Goal: Transaction & Acquisition: Download file/media

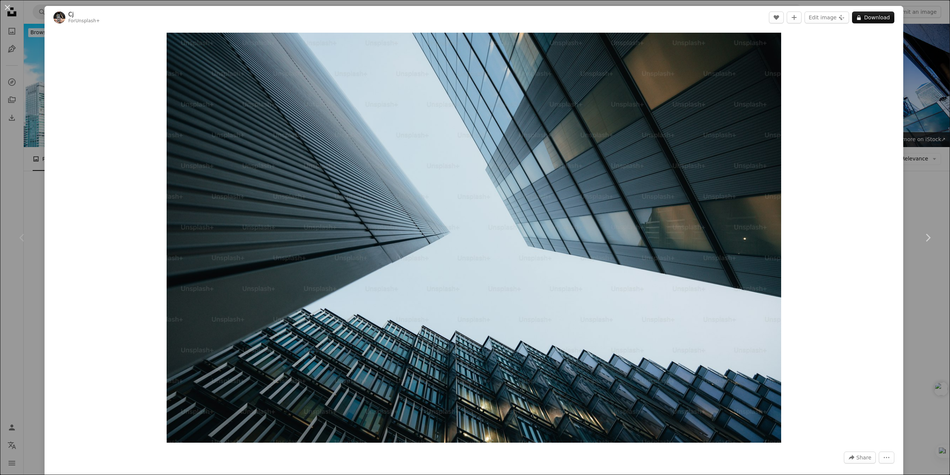
click at [887, 453] on button "More Actions" at bounding box center [887, 457] width 16 height 12
drag, startPoint x: 0, startPoint y: 0, endPoint x: 887, endPoint y: 453, distance: 996.1
click at [887, 453] on button "More Actions" at bounding box center [887, 457] width 16 height 12
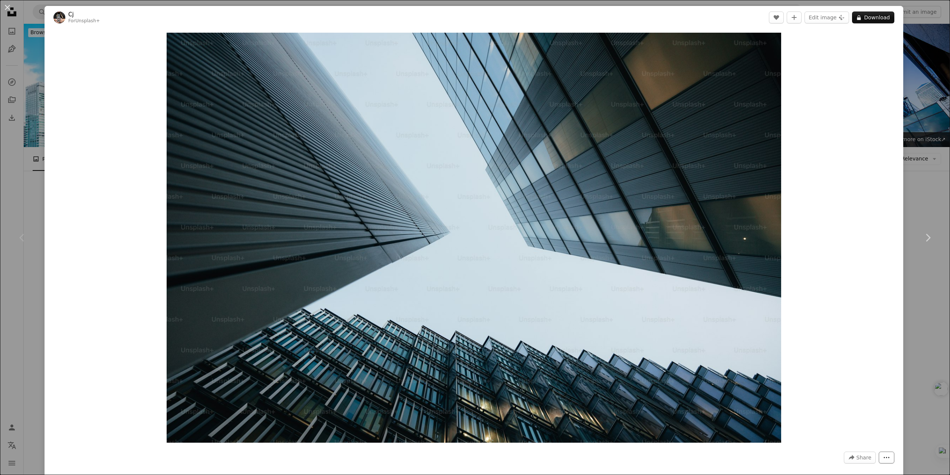
click at [887, 453] on button "More Actions" at bounding box center [887, 457] width 16 height 12
click at [837, 20] on button "Edit image Plus sign for Unsplash+" at bounding box center [827, 18] width 45 height 12
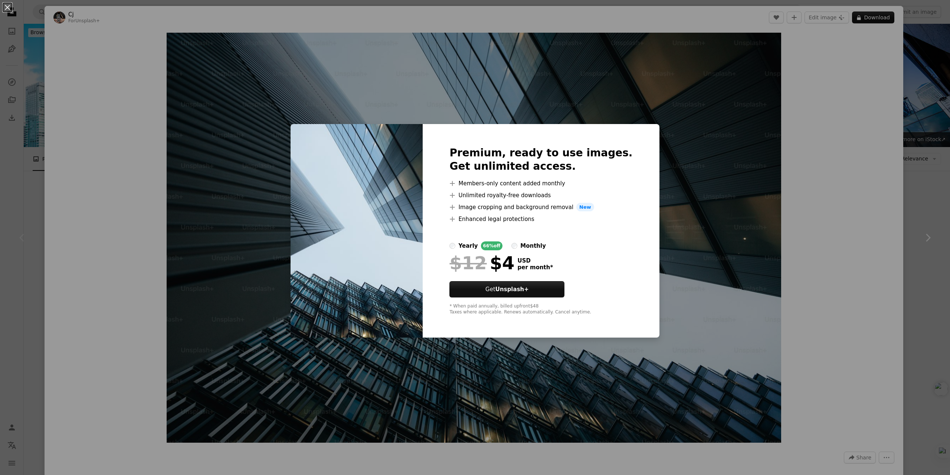
click at [671, 119] on div "An X shape Premium, ready to use images. Get unlimited access. A plus sign Memb…" at bounding box center [475, 237] width 950 height 475
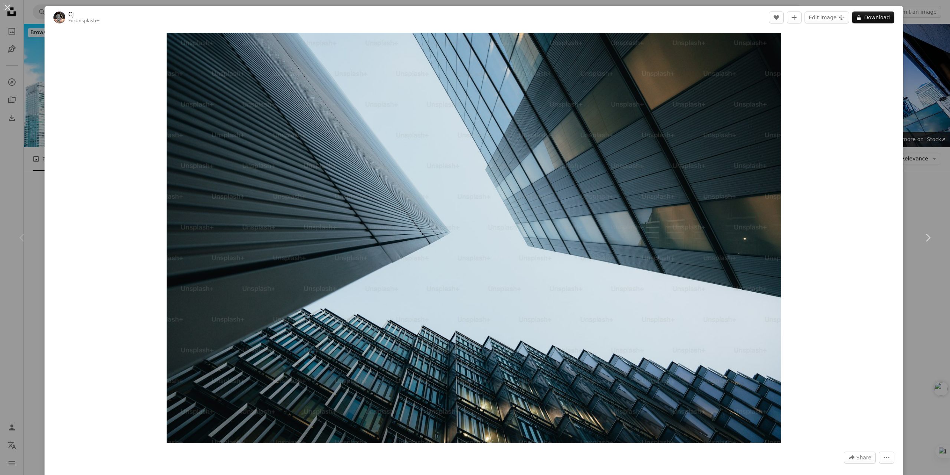
click at [907, 42] on div "An X shape Chevron left Chevron right Cj For Unsplash+ A heart A plus sign Edit…" at bounding box center [475, 237] width 950 height 475
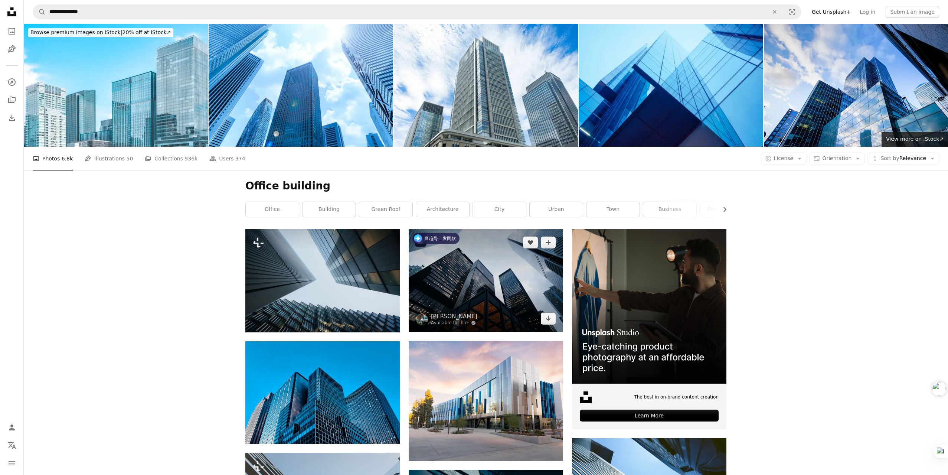
click at [516, 286] on img at bounding box center [486, 280] width 154 height 103
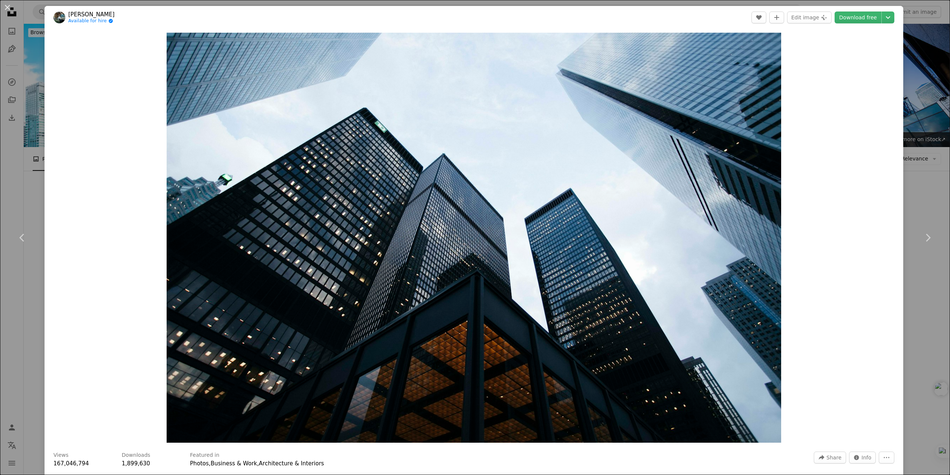
click at [921, 37] on div "An X shape Chevron left Chevron right [PERSON_NAME] Available for hire A checkm…" at bounding box center [475, 237] width 950 height 475
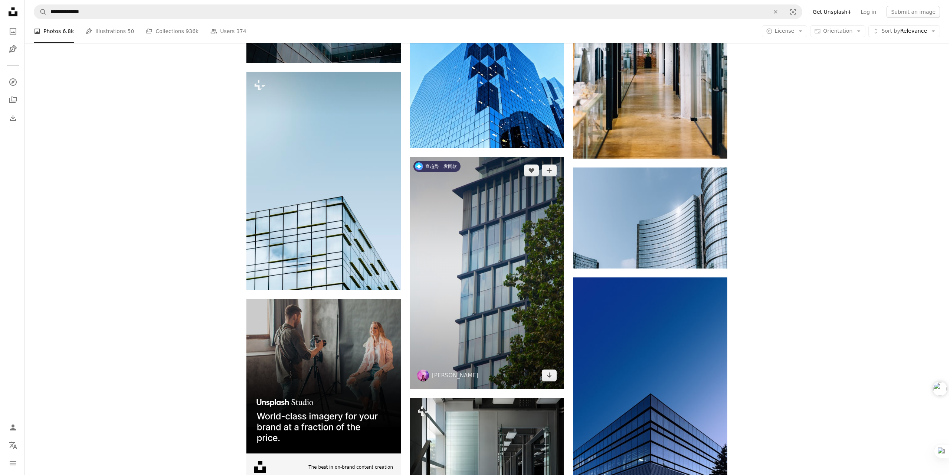
scroll to position [1113, 0]
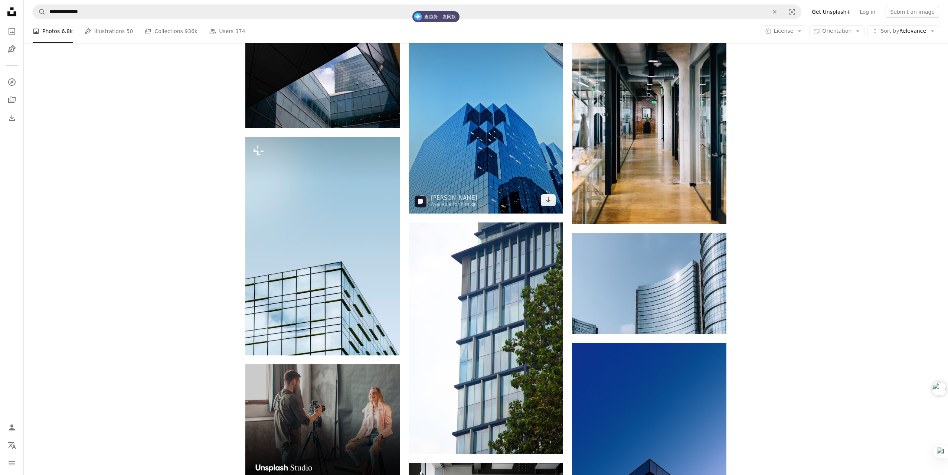
click at [492, 162] on img at bounding box center [486, 110] width 154 height 206
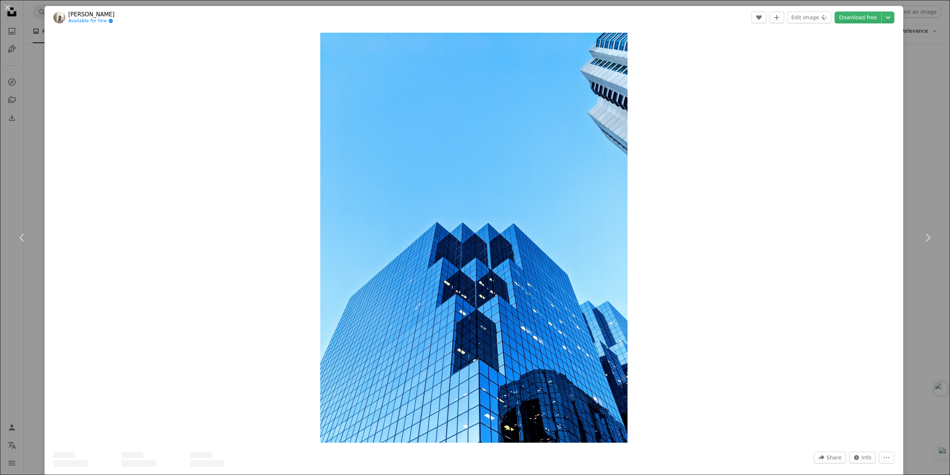
click at [925, 25] on div "An X shape Chevron left Chevron right [PERSON_NAME] Available for hire A checkm…" at bounding box center [475, 237] width 950 height 475
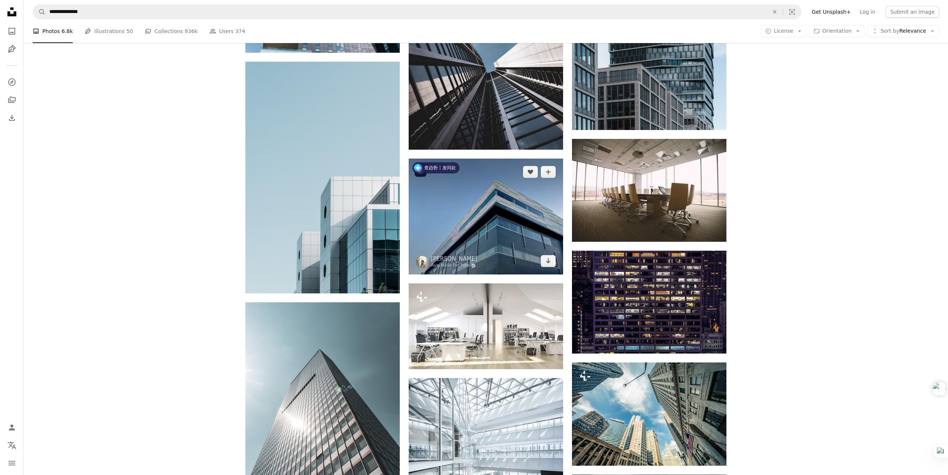
scroll to position [631, 0]
click at [501, 219] on img at bounding box center [486, 217] width 154 height 116
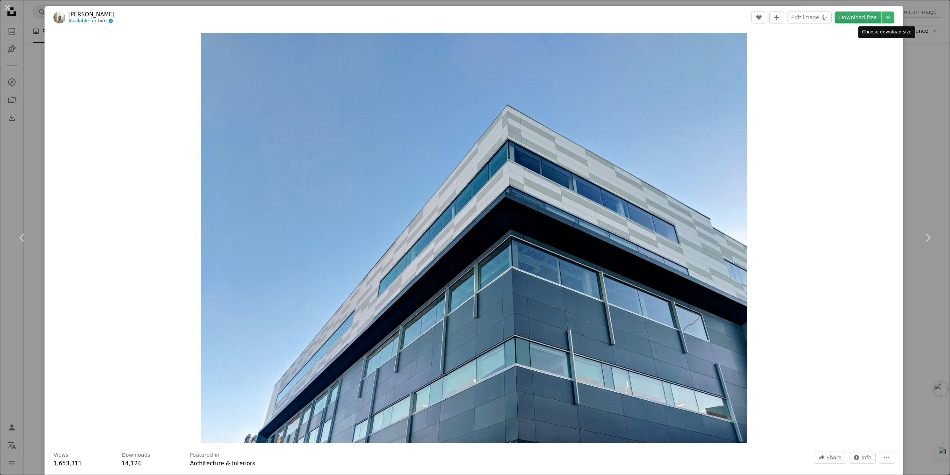
click at [874, 19] on link "Download free" at bounding box center [858, 18] width 47 height 12
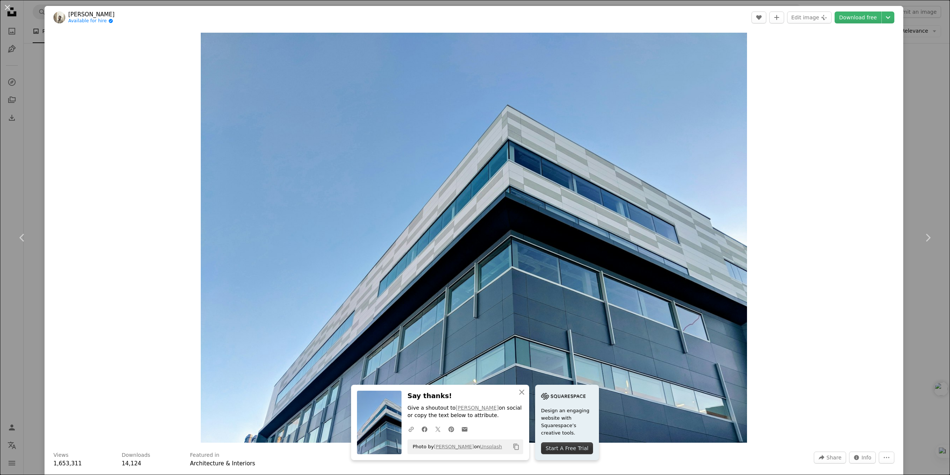
click at [916, 66] on div "An X shape Chevron left Chevron right [PERSON_NAME] Available for hire A checkm…" at bounding box center [475, 237] width 950 height 475
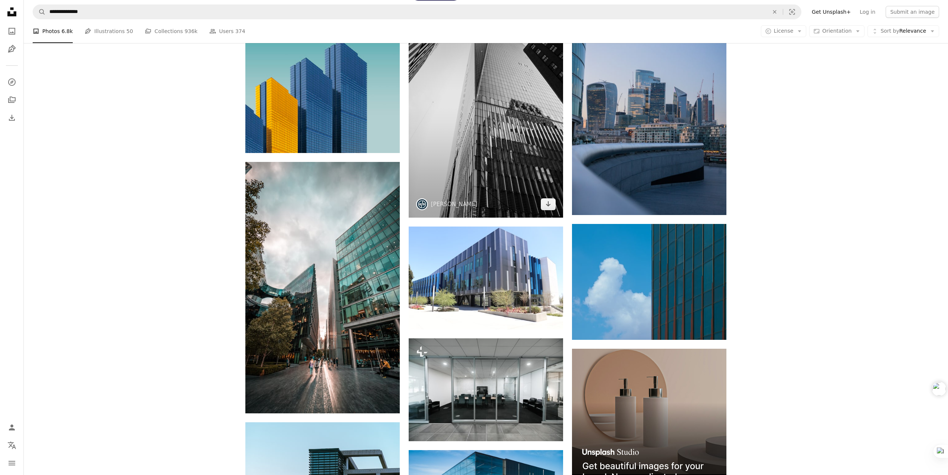
scroll to position [2412, 0]
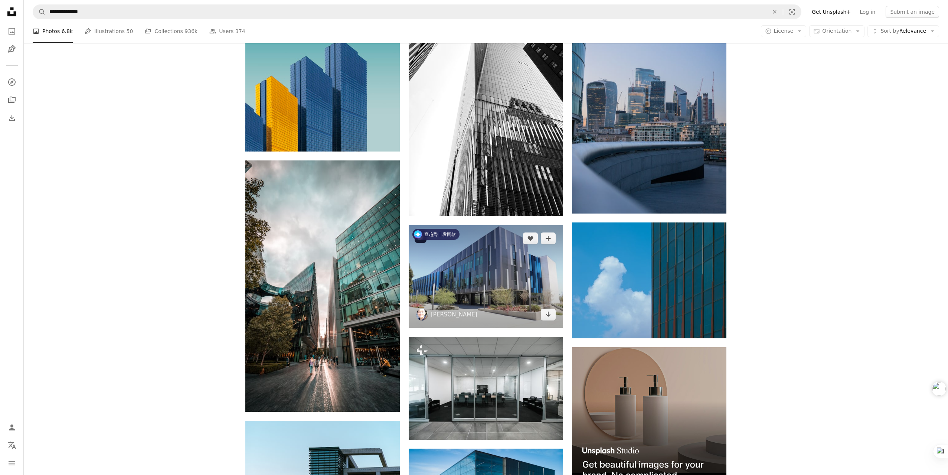
click at [511, 257] on img at bounding box center [486, 276] width 154 height 103
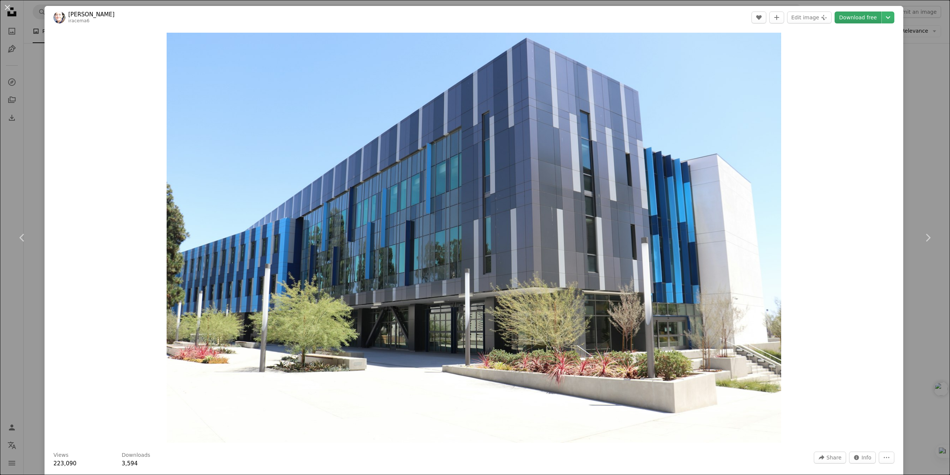
click at [859, 12] on link "Download free" at bounding box center [858, 18] width 47 height 12
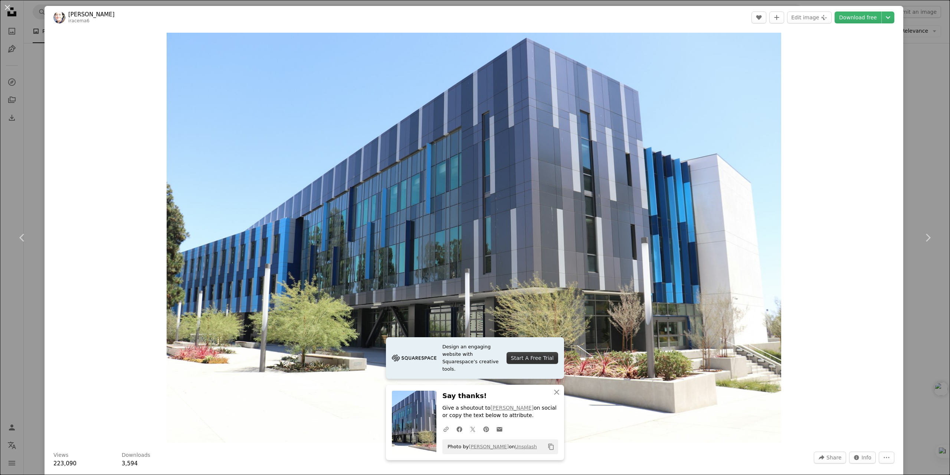
click at [916, 20] on div "An X shape Chevron left Chevron right [PERSON_NAME] iracema6 A heart A plus sig…" at bounding box center [475, 237] width 950 height 475
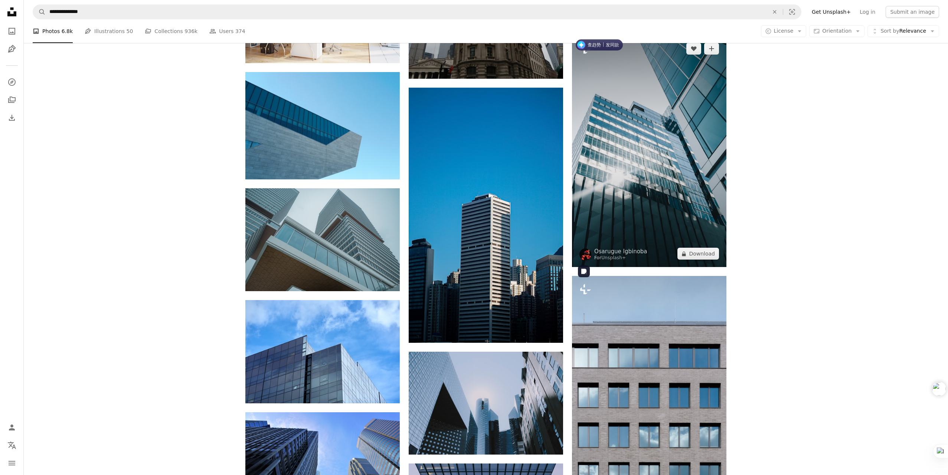
scroll to position [7607, 0]
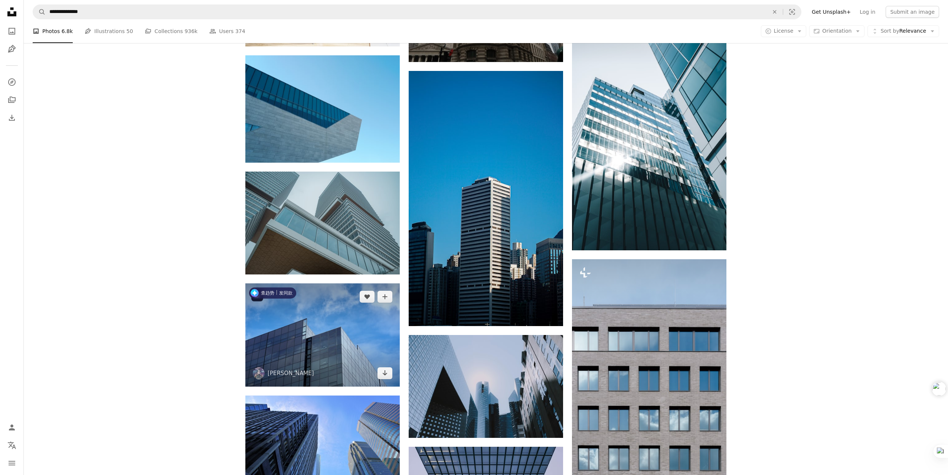
click at [337, 336] on img at bounding box center [322, 334] width 154 height 103
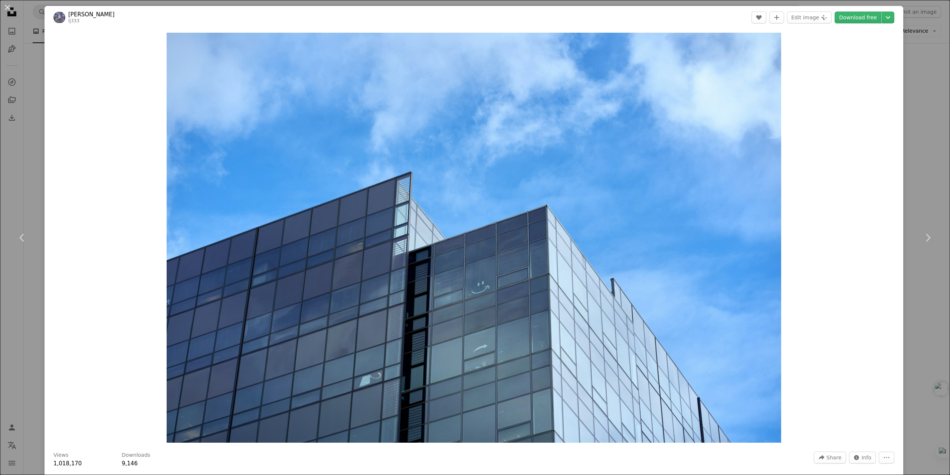
click at [915, 48] on div "An X shape Chevron left Chevron right [PERSON_NAME] lj333 A heart A plus sign E…" at bounding box center [475, 237] width 950 height 475
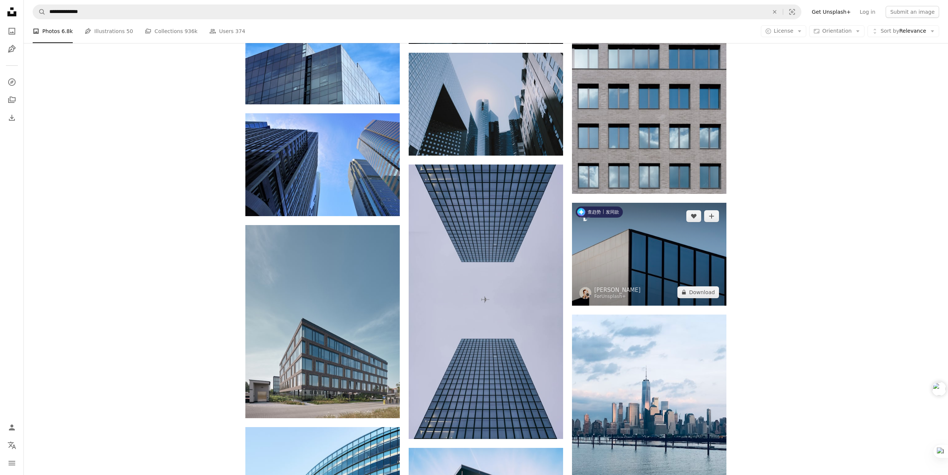
scroll to position [7904, 0]
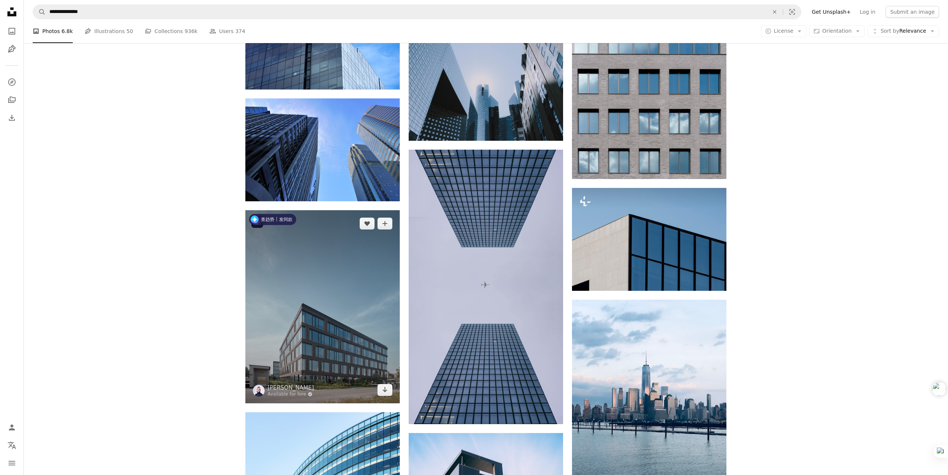
click at [297, 322] on img at bounding box center [322, 306] width 154 height 193
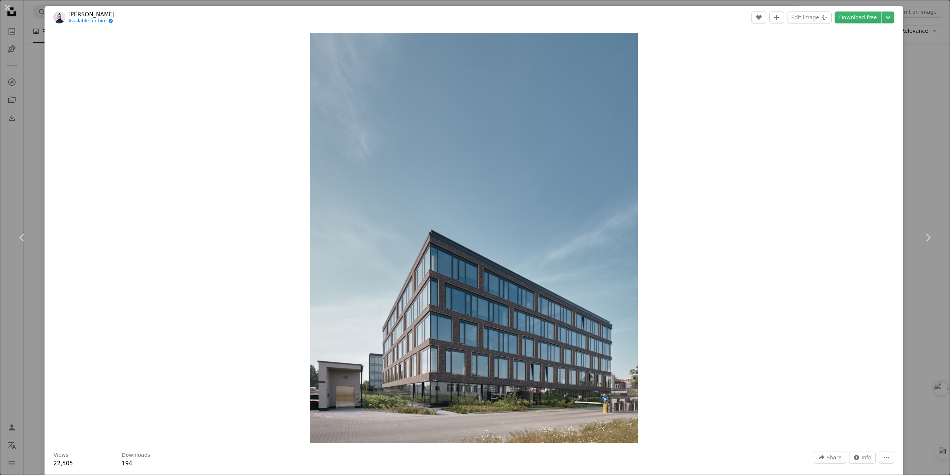
click at [910, 29] on div "An X shape Chevron left Chevron right [PERSON_NAME] Available for hire A checkm…" at bounding box center [475, 237] width 950 height 475
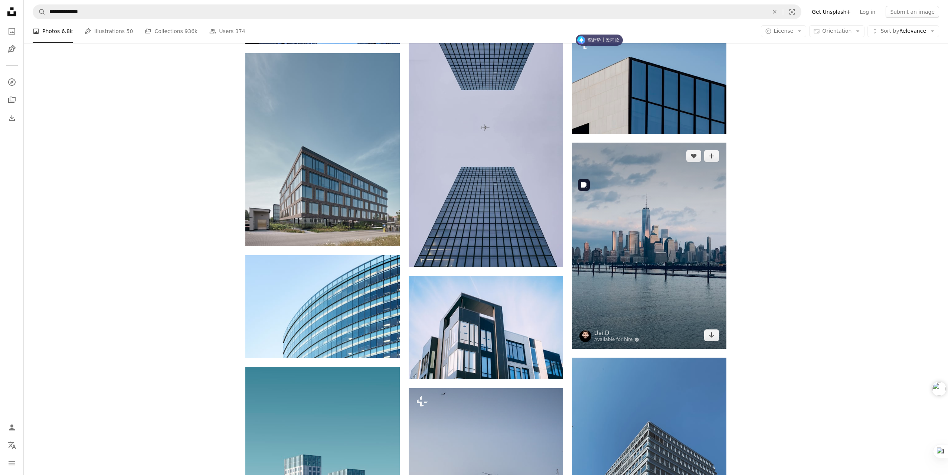
scroll to position [8127, 0]
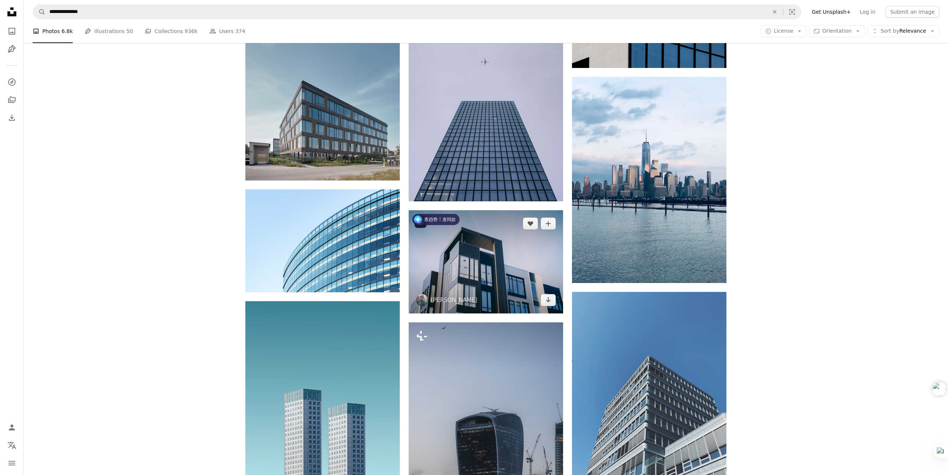
click at [489, 253] on img at bounding box center [486, 261] width 154 height 103
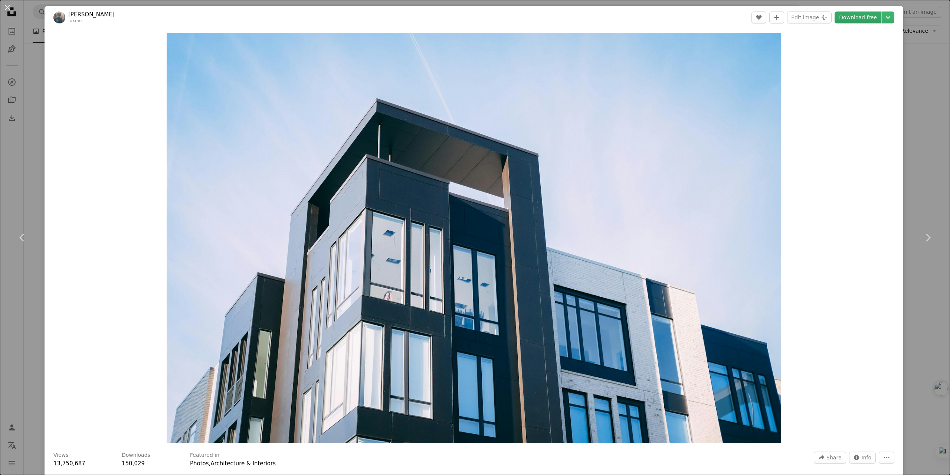
click at [852, 19] on link "Download free" at bounding box center [858, 18] width 47 height 12
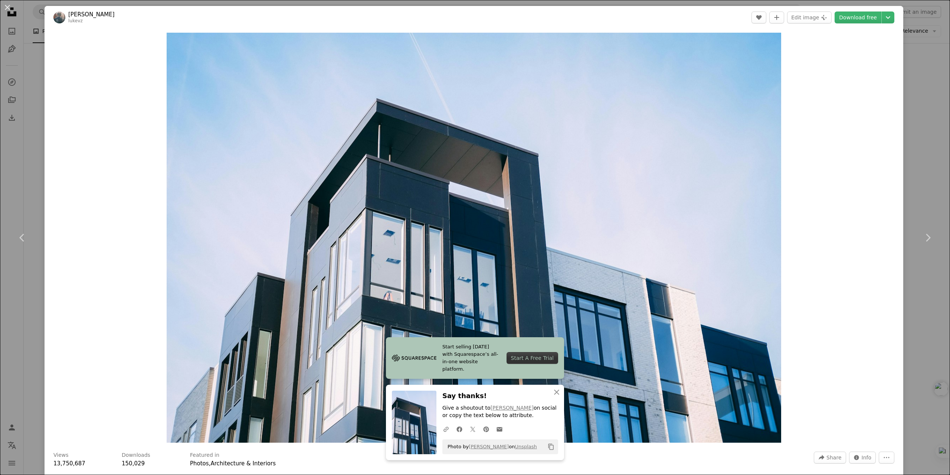
click at [921, 36] on div "An X shape Chevron left Chevron right [PERSON_NAME] A heart A plus sign Edit im…" at bounding box center [475, 237] width 950 height 475
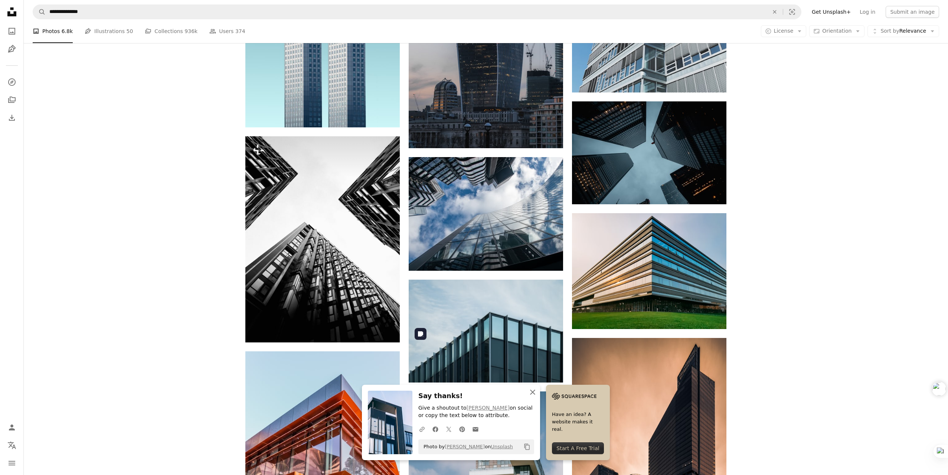
scroll to position [8535, 0]
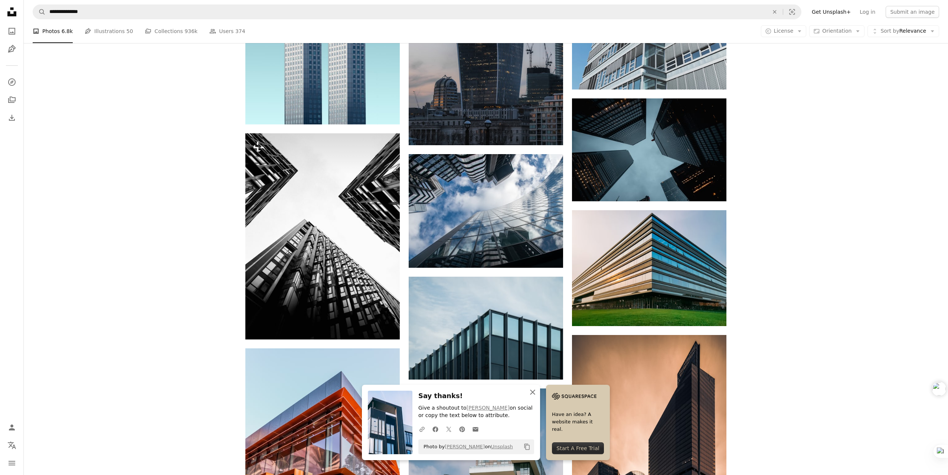
click at [533, 390] on icon "An X shape" at bounding box center [532, 391] width 9 height 9
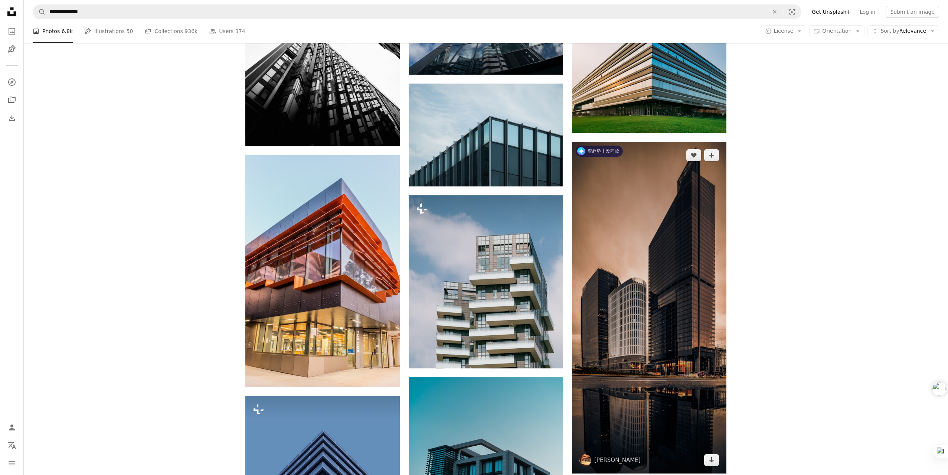
scroll to position [8684, 0]
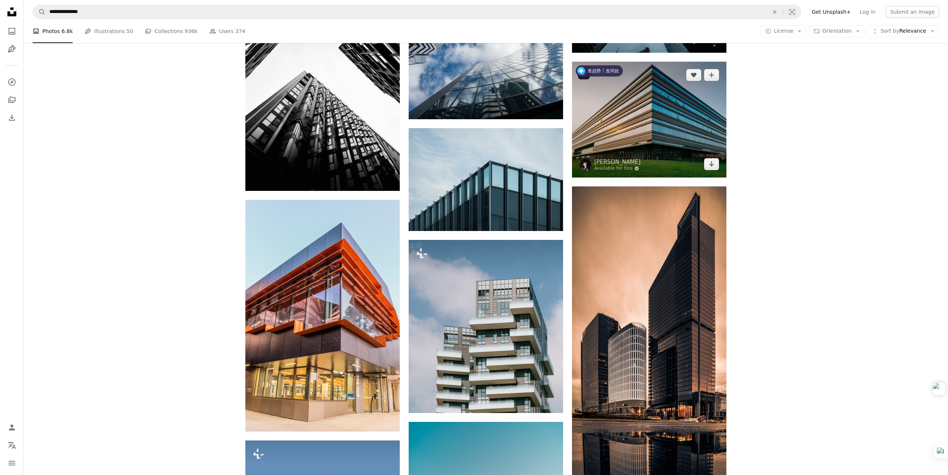
click at [678, 146] on img at bounding box center [649, 120] width 154 height 116
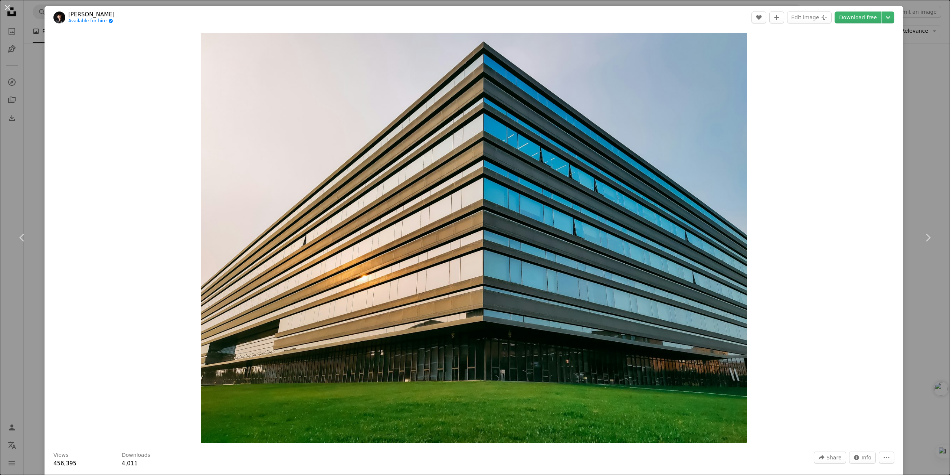
click at [909, 158] on div "An X shape Chevron left Chevron right [PERSON_NAME] Available for hire A checkm…" at bounding box center [475, 237] width 950 height 475
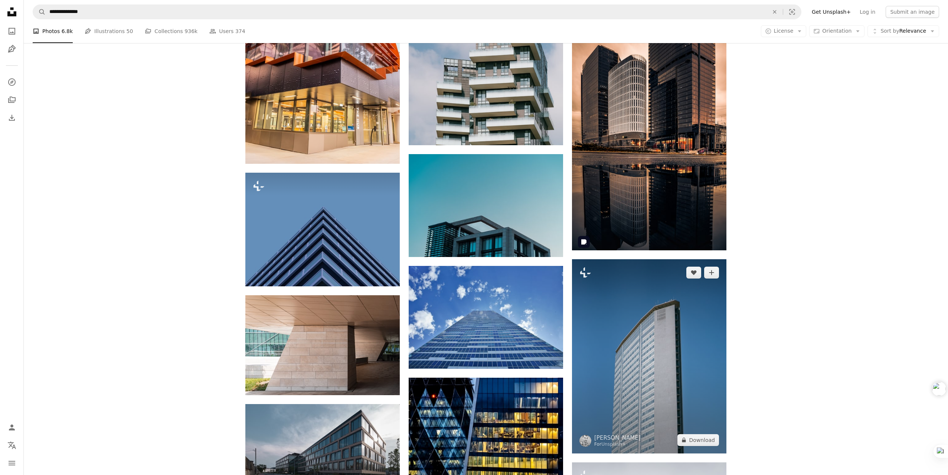
scroll to position [8981, 0]
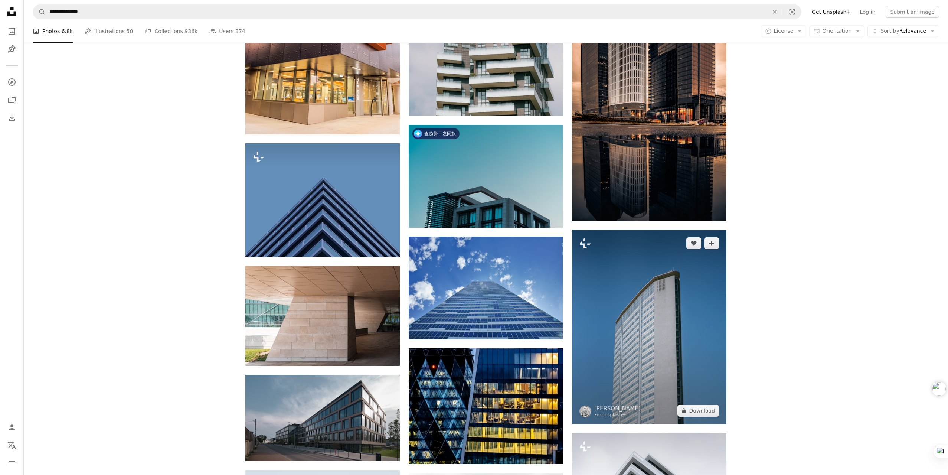
click at [618, 335] on img at bounding box center [649, 327] width 154 height 194
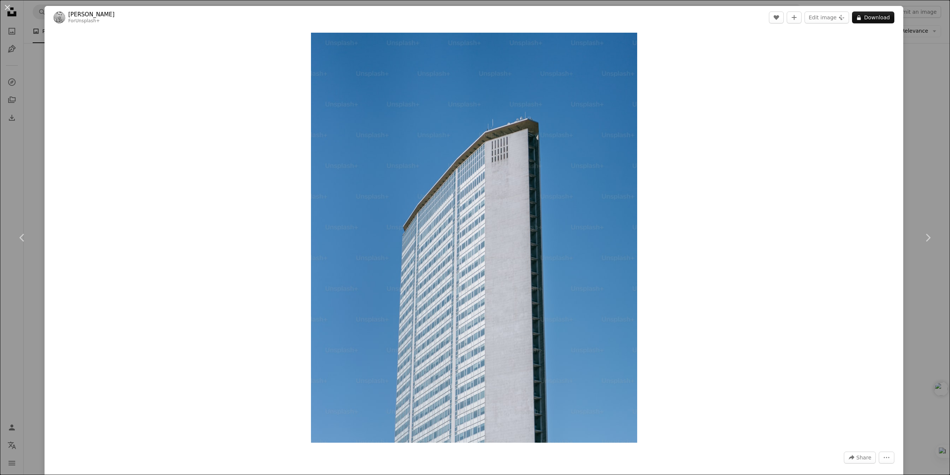
click at [915, 114] on div "An X shape Chevron left Chevron right [PERSON_NAME] For Unsplash+ A heart A plu…" at bounding box center [475, 237] width 950 height 475
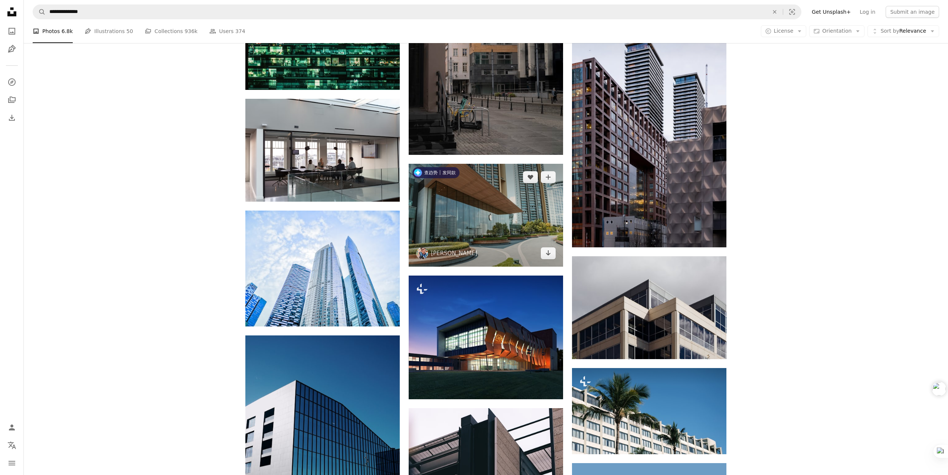
scroll to position [9760, 0]
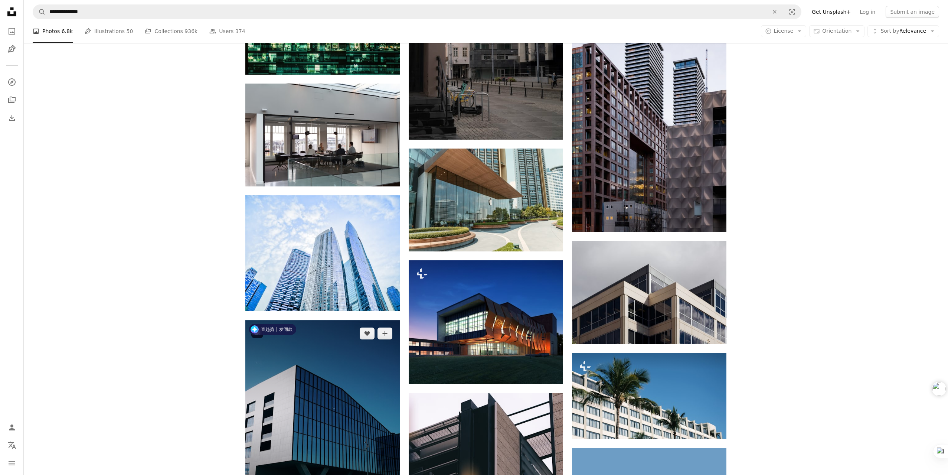
click at [322, 365] on img at bounding box center [322, 423] width 154 height 206
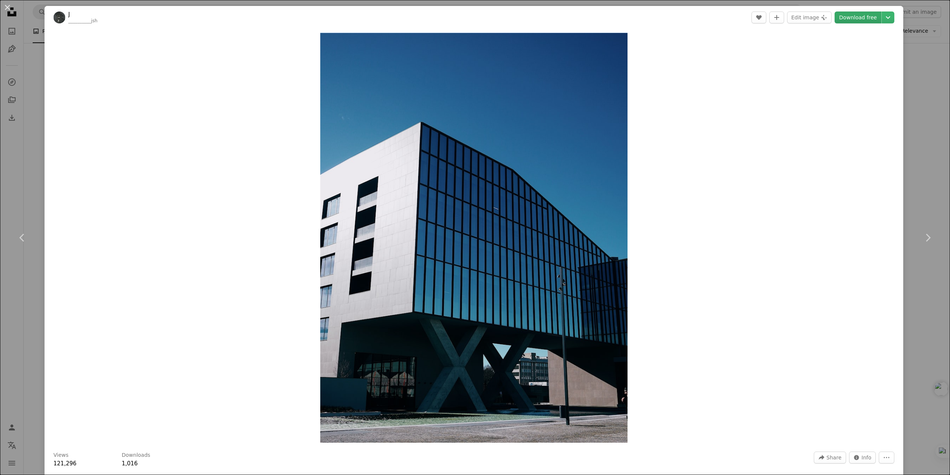
click at [852, 18] on link "Download free" at bounding box center [858, 18] width 47 height 12
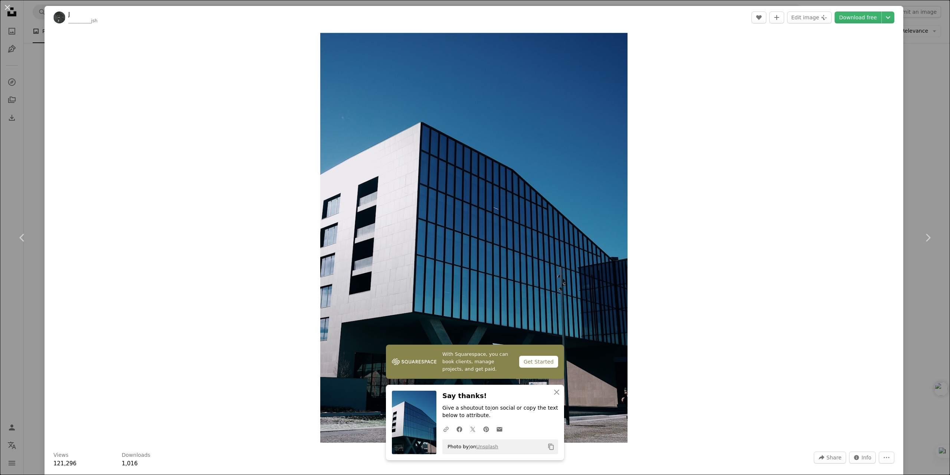
click at [909, 18] on div "An X shape Chevron left Chevron right J __________jsh A heart A plus sign Edit …" at bounding box center [475, 237] width 950 height 475
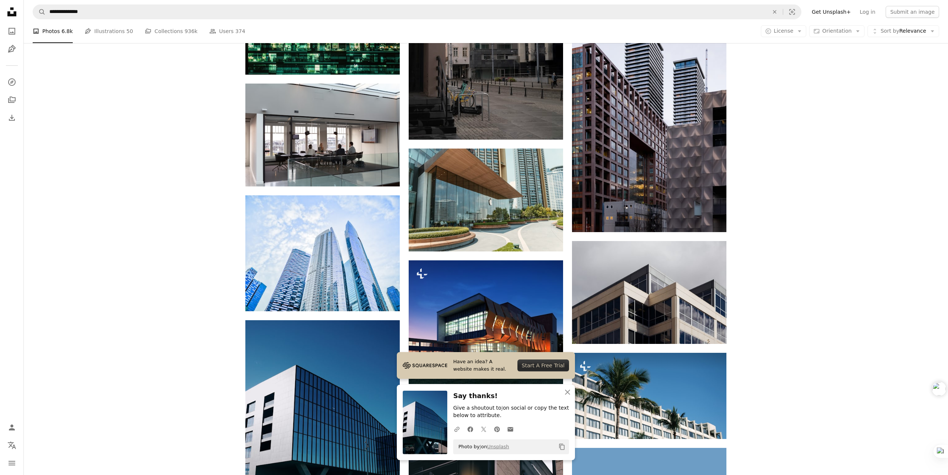
scroll to position [9945, 0]
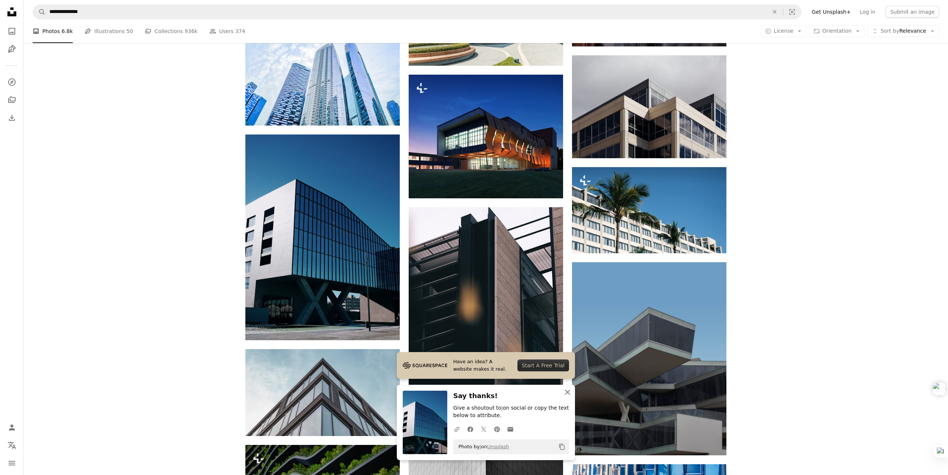
click at [570, 392] on icon "An X shape" at bounding box center [567, 391] width 9 height 9
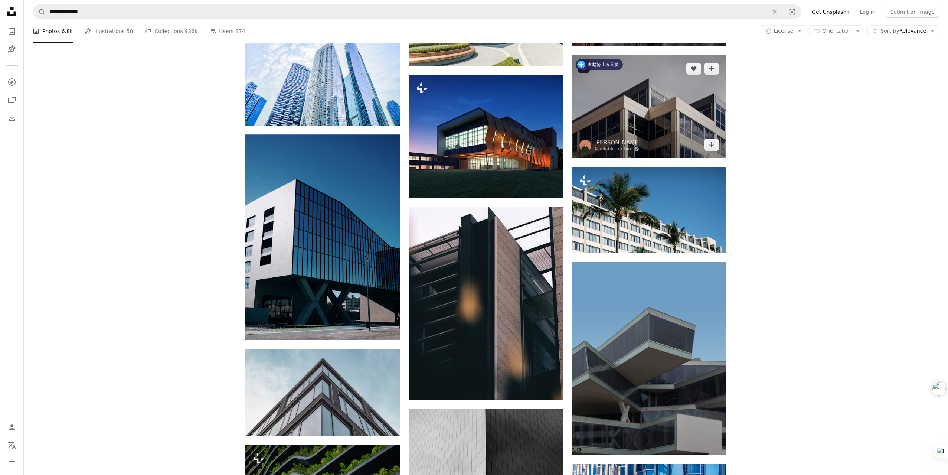
click at [679, 132] on img at bounding box center [649, 106] width 154 height 103
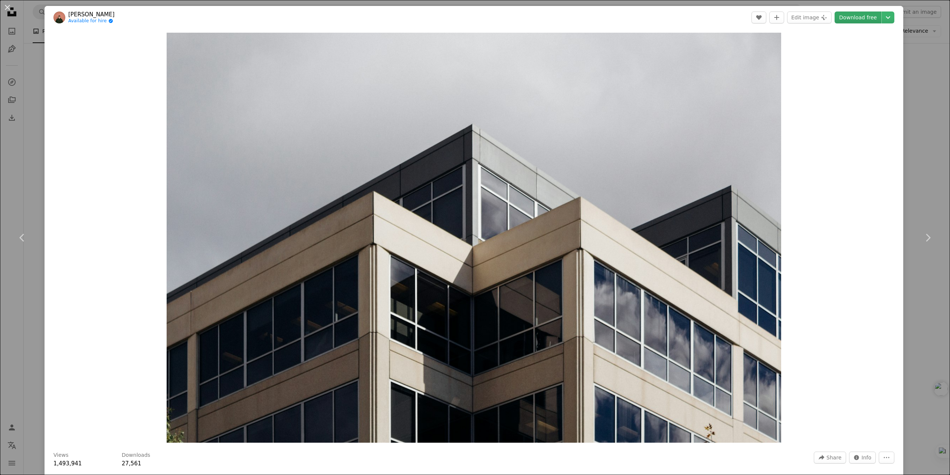
click at [849, 19] on link "Download free" at bounding box center [858, 18] width 47 height 12
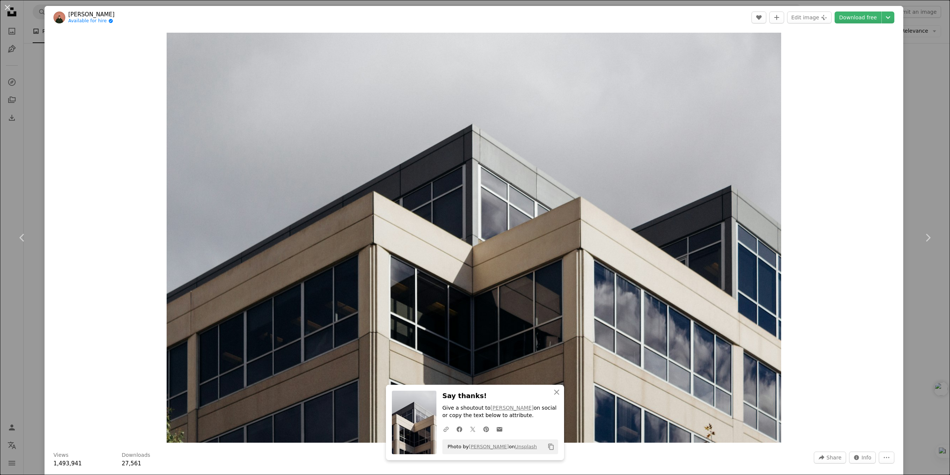
click at [932, 68] on div "An X shape Chevron left Chevron right [PERSON_NAME] Available for hire A checkm…" at bounding box center [475, 237] width 950 height 475
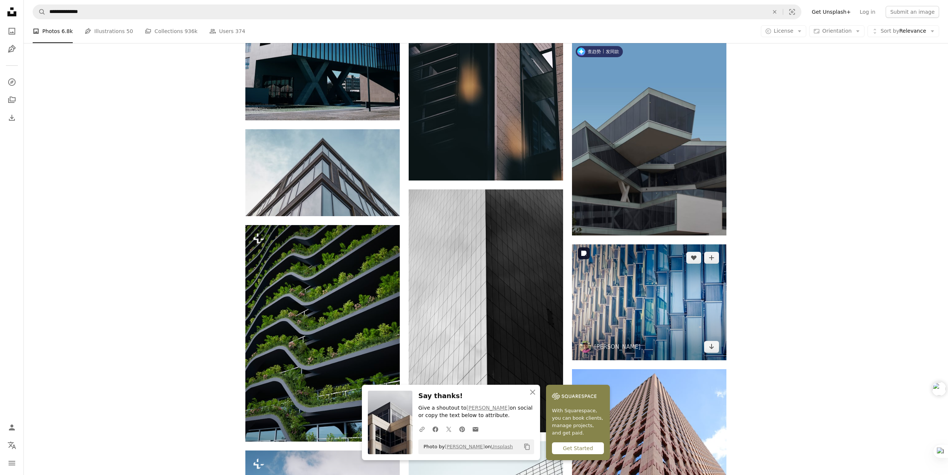
scroll to position [10131, 0]
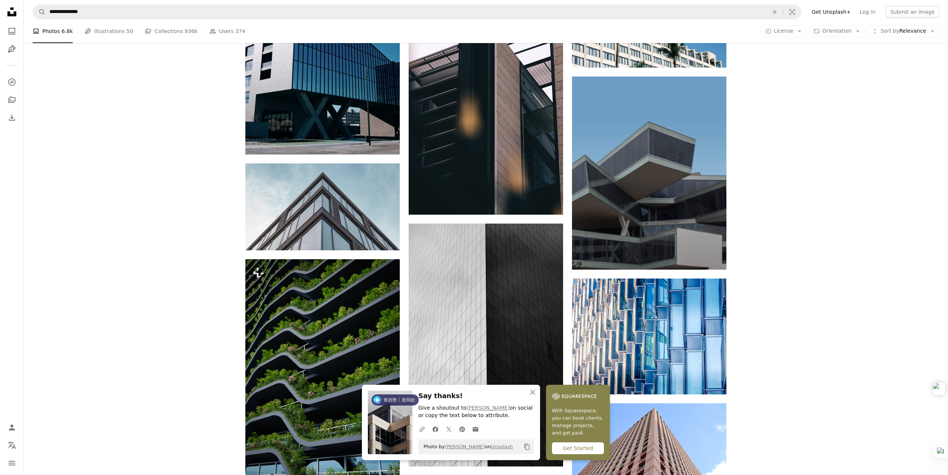
click at [398, 417] on img at bounding box center [390, 421] width 45 height 63
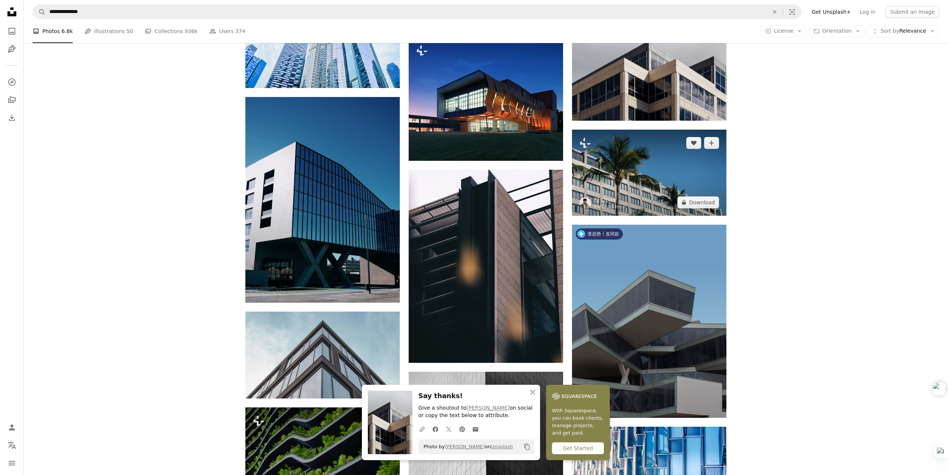
scroll to position [9983, 0]
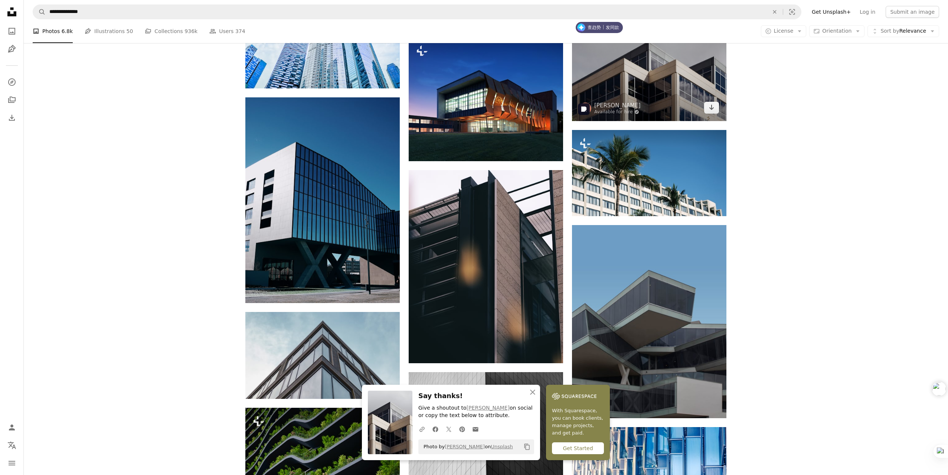
click at [641, 98] on img at bounding box center [649, 69] width 154 height 103
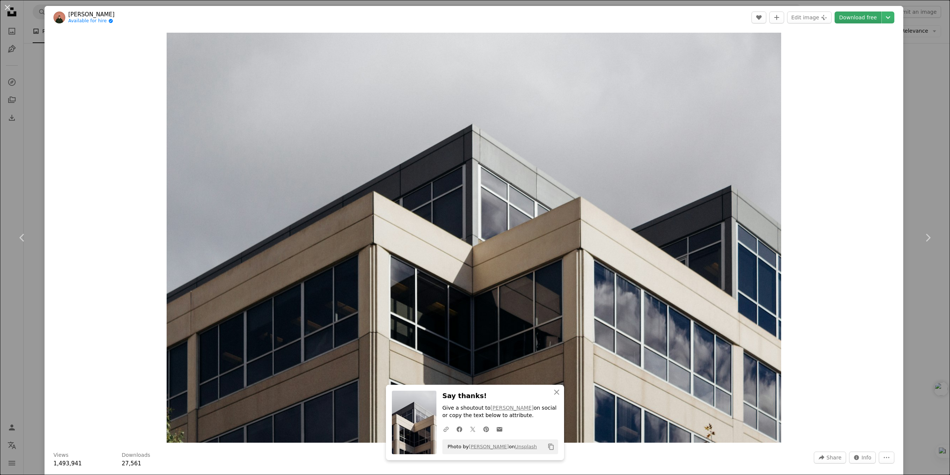
click at [850, 16] on link "Download free" at bounding box center [858, 18] width 47 height 12
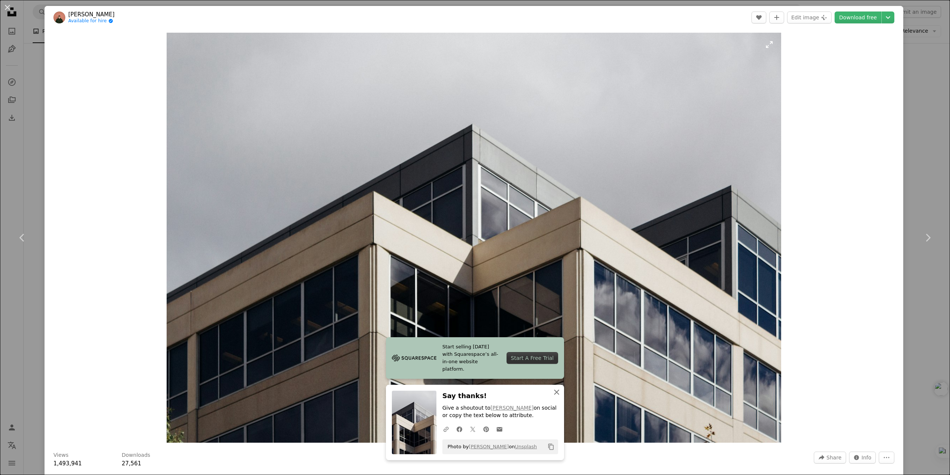
drag, startPoint x: 554, startPoint y: 393, endPoint x: 584, endPoint y: 366, distance: 39.9
click at [554, 393] on icon "button" at bounding box center [556, 391] width 5 height 5
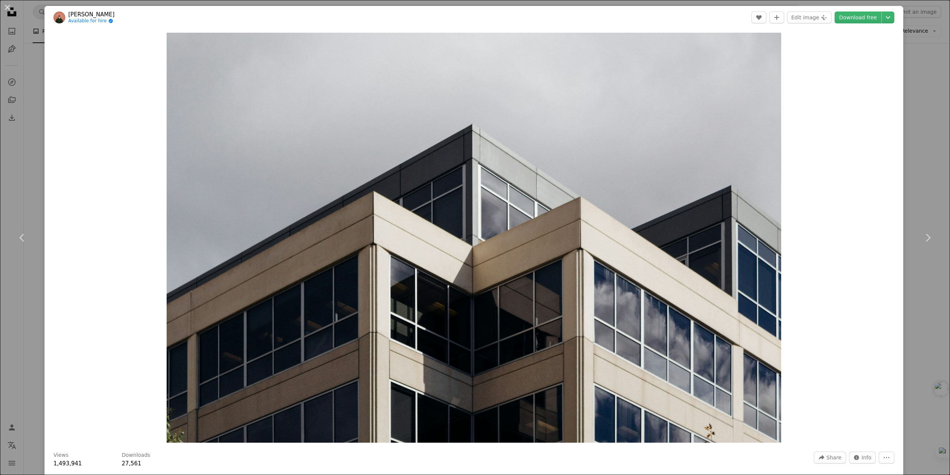
drag, startPoint x: 910, startPoint y: 23, endPoint x: 584, endPoint y: 321, distance: 441.5
click at [910, 23] on div "An X shape Chevron left Chevron right [PERSON_NAME] Available for hire A checkm…" at bounding box center [475, 237] width 950 height 475
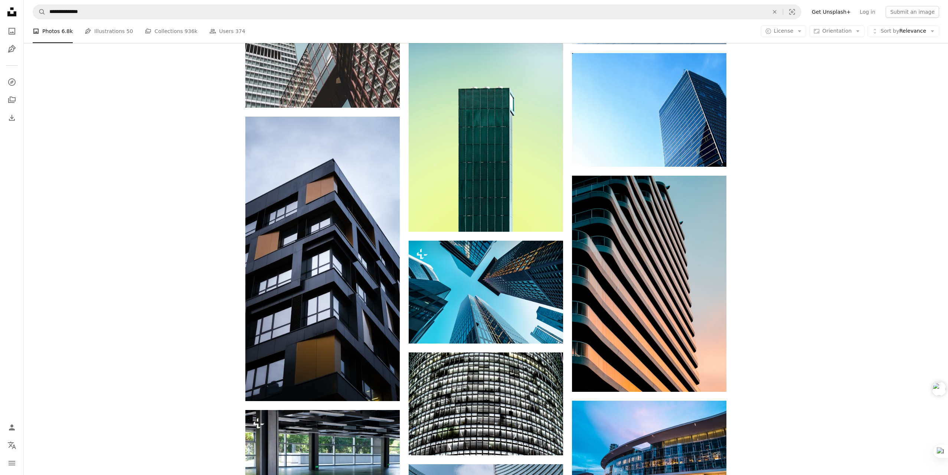
scroll to position [10947, 0]
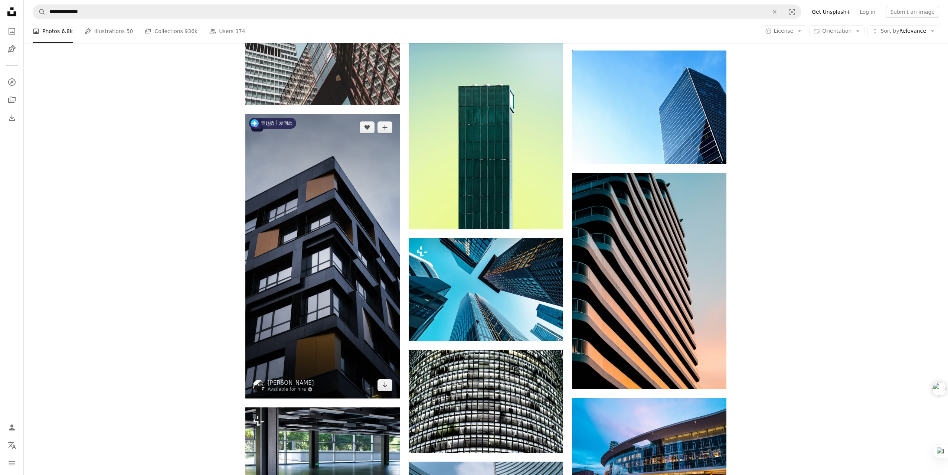
click at [343, 258] on img at bounding box center [322, 256] width 154 height 284
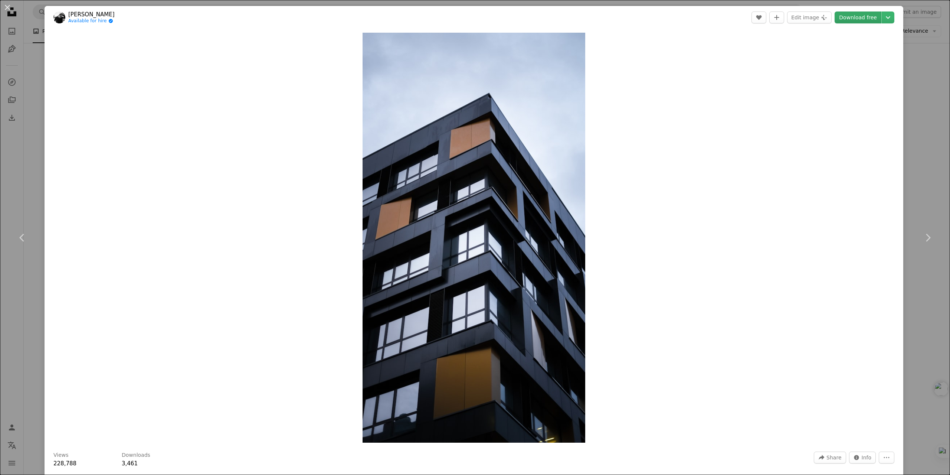
click at [850, 18] on link "Download free" at bounding box center [858, 18] width 47 height 12
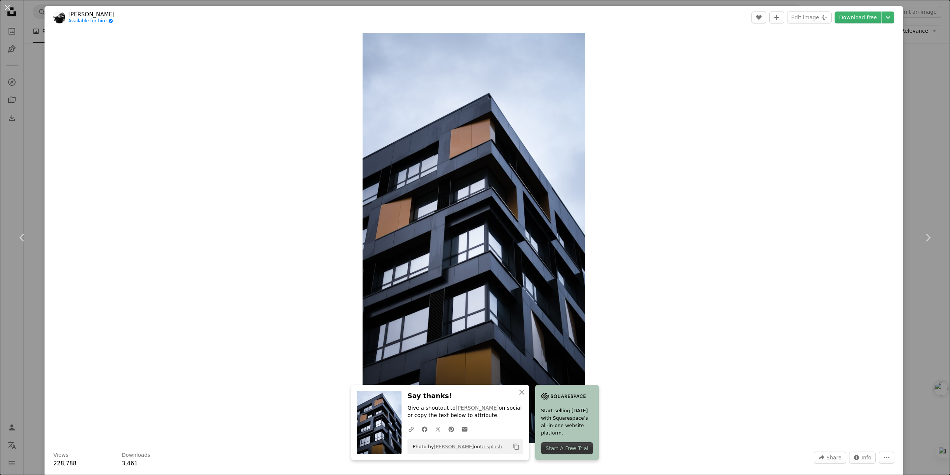
click at [909, 30] on div "An X shape Chevron left Chevron right [PERSON_NAME] Available for hire A checkm…" at bounding box center [475, 237] width 950 height 475
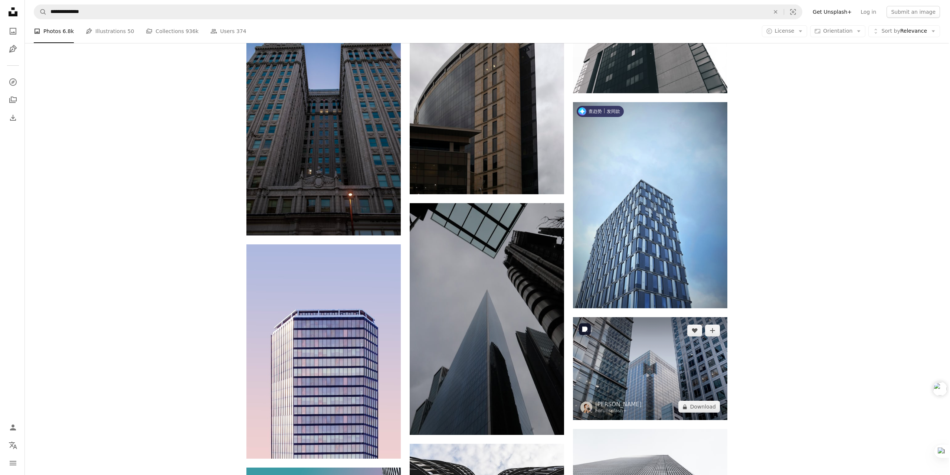
scroll to position [14733, 0]
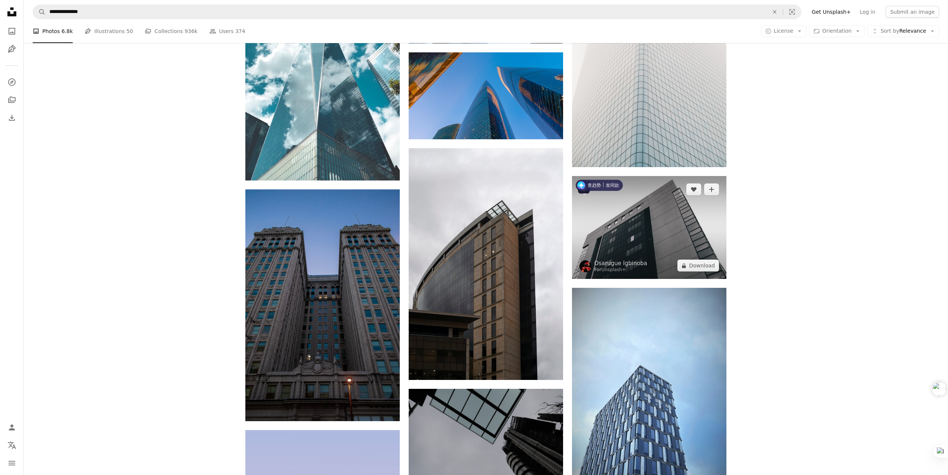
click at [674, 222] on img at bounding box center [649, 227] width 154 height 103
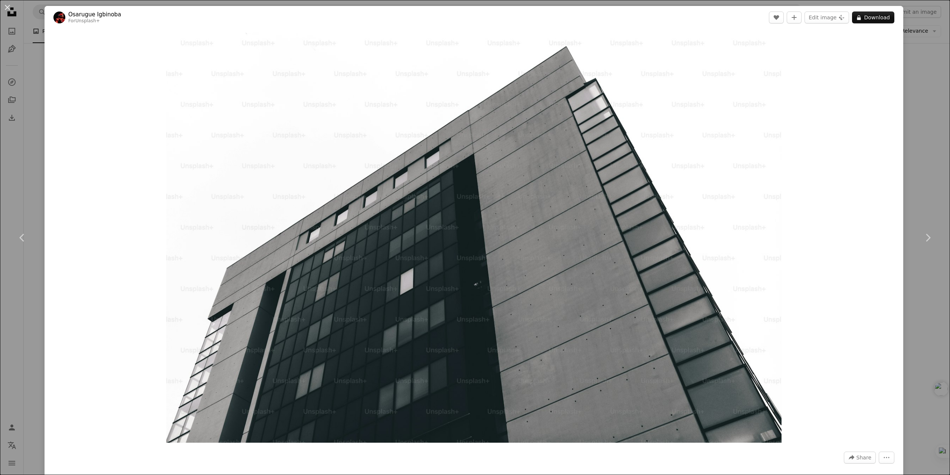
click at [915, 21] on div "An X shape Chevron left Chevron right [PERSON_NAME] For Unsplash+ A heart A plu…" at bounding box center [475, 237] width 950 height 475
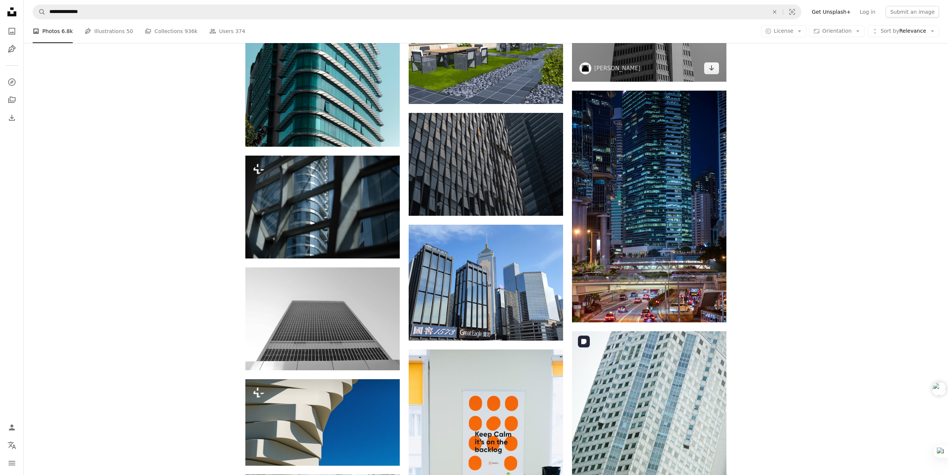
scroll to position [27090, 0]
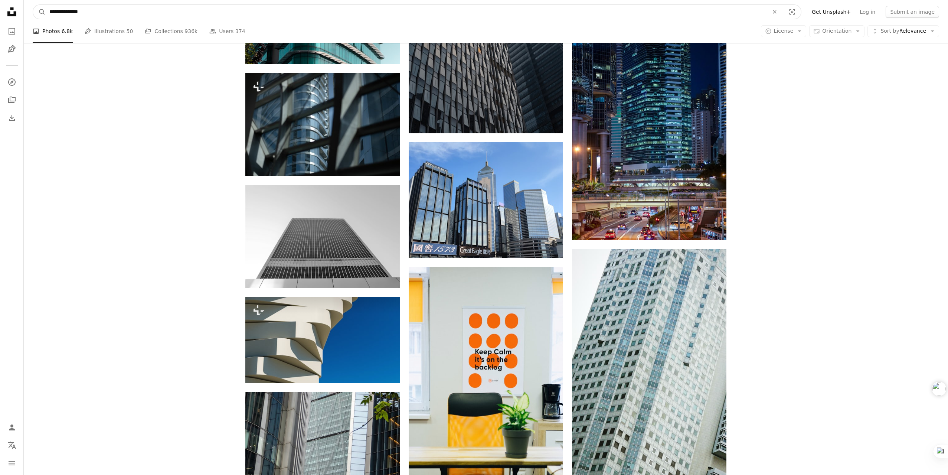
click at [104, 9] on input "**********" at bounding box center [406, 12] width 721 height 14
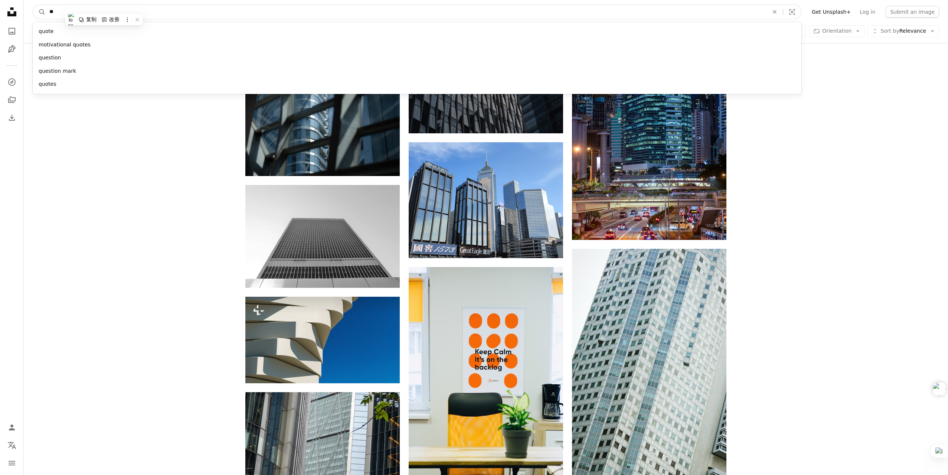
type input "*"
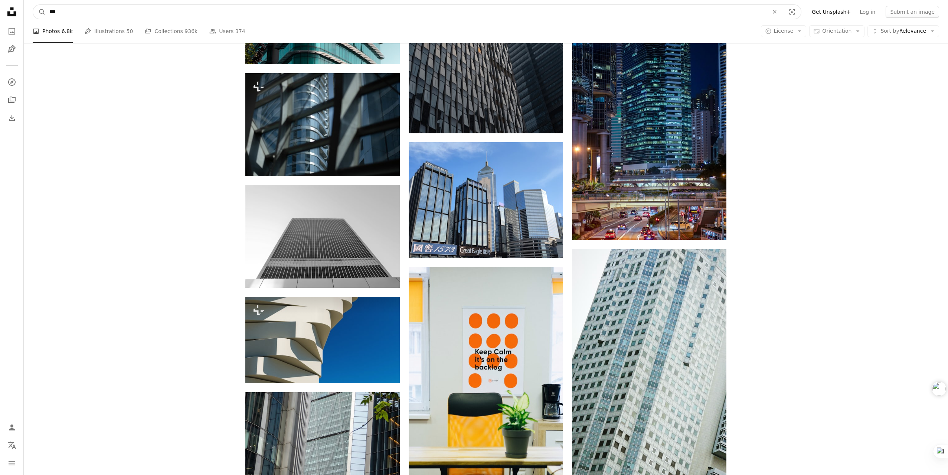
type input "***"
click at [33, 5] on button "A magnifying glass" at bounding box center [39, 12] width 13 height 14
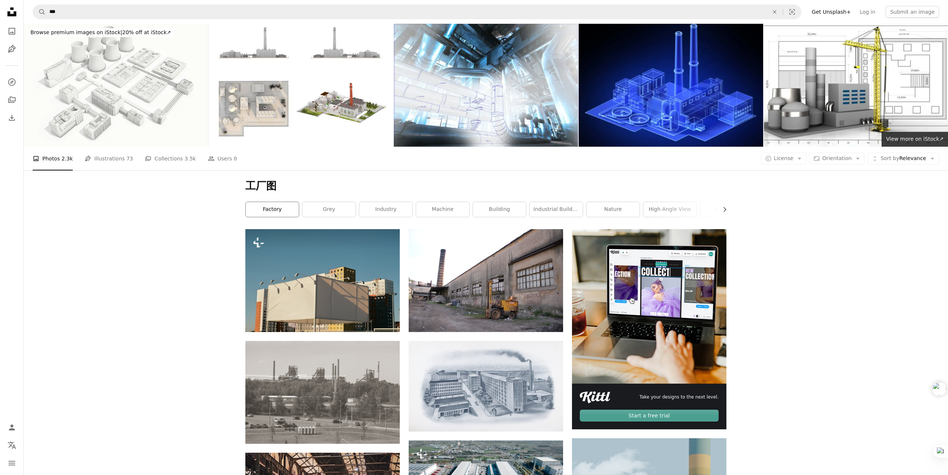
click at [252, 207] on link "factory" at bounding box center [272, 209] width 53 height 15
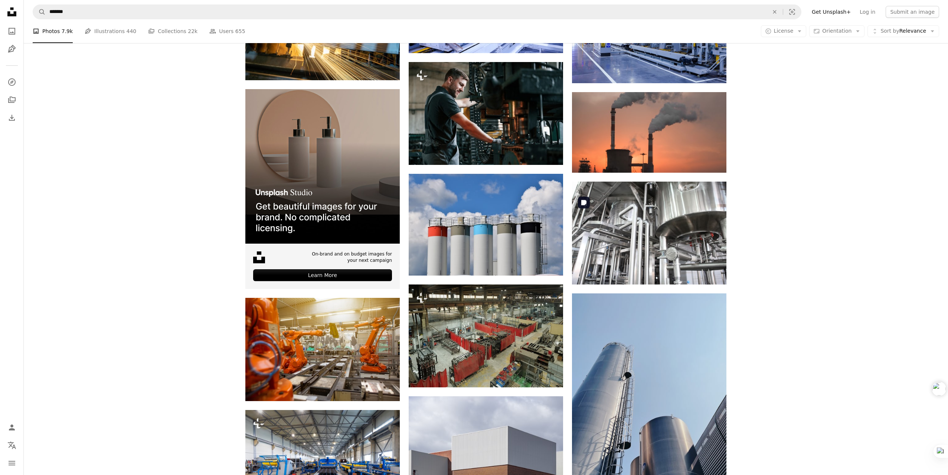
scroll to position [1373, 0]
